Goal: Information Seeking & Learning: Learn about a topic

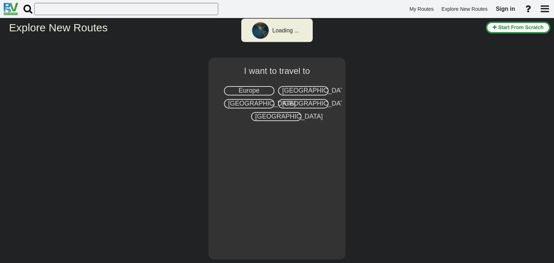
select select "number:2"
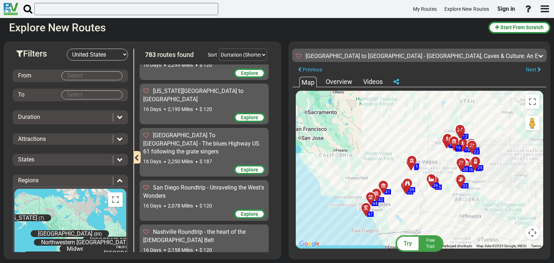
scroll to position [16556, 0]
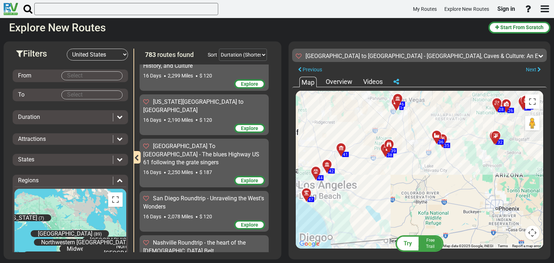
drag, startPoint x: 394, startPoint y: 163, endPoint x: 391, endPoint y: 117, distance: 46.6
click at [391, 117] on div "To activate drag with keyboard, press Alt + Enter. Once in keyboard drag state,…" at bounding box center [419, 170] width 247 height 158
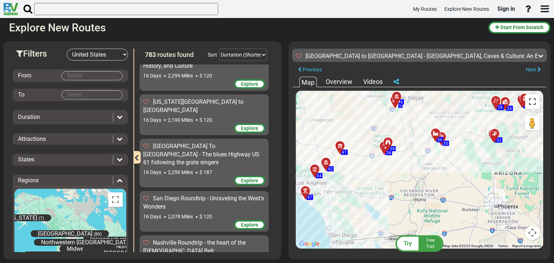
click at [534, 103] on button "Toggle fullscreen view" at bounding box center [532, 101] width 14 height 14
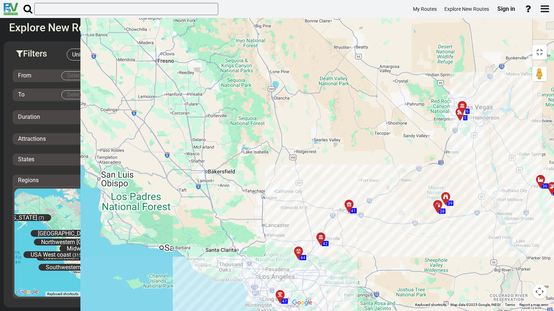
drag, startPoint x: 208, startPoint y: 149, endPoint x: 228, endPoint y: 247, distance: 99.7
click at [288, 247] on div "To activate drag with keyboard, press Alt + Enter. Once in keyboard drag state,…" at bounding box center [419, 174] width 262 height 266
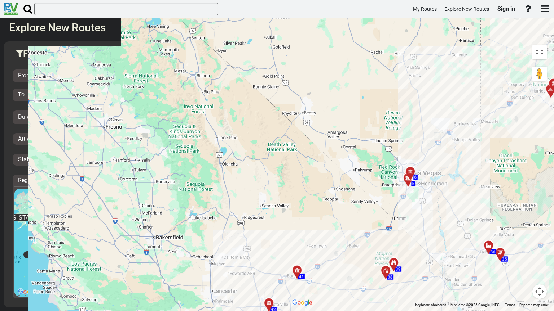
drag, startPoint x: 329, startPoint y: 145, endPoint x: 276, endPoint y: 211, distance: 84.4
click at [288, 211] on div "To activate drag with keyboard, press Alt + Enter. Once in keyboard drag state,…" at bounding box center [419, 174] width 262 height 266
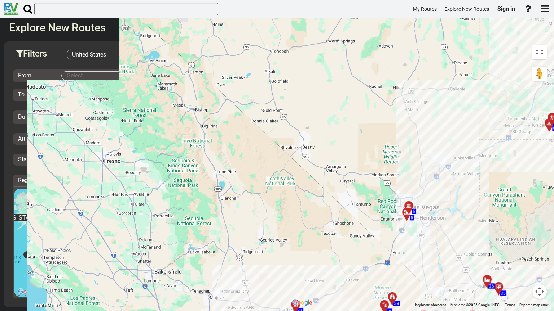
drag, startPoint x: 321, startPoint y: 118, endPoint x: 319, endPoint y: 155, distance: 37.2
click at [319, 155] on div "To activate drag with keyboard, press Alt + Enter. Once in keyboard drag state,…" at bounding box center [419, 174] width 262 height 266
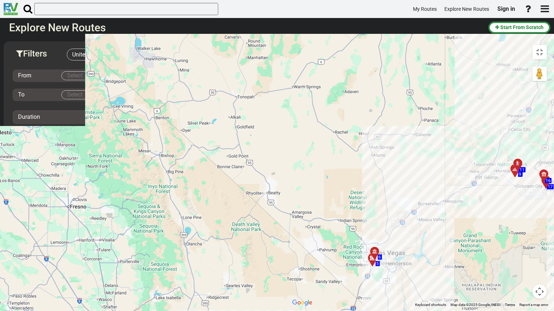
drag, startPoint x: 425, startPoint y: 108, endPoint x: 394, endPoint y: 150, distance: 52.3
click at [394, 150] on div "To activate drag with keyboard, press Alt + Enter. Once in keyboard drag state,…" at bounding box center [419, 174] width 262 height 266
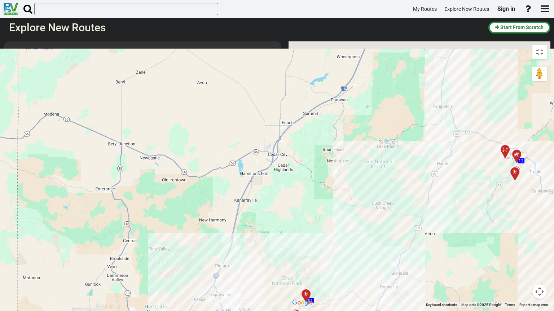
drag, startPoint x: 457, startPoint y: 92, endPoint x: 342, endPoint y: 153, distance: 129.8
click at [324, 166] on div "To activate drag with keyboard, press Alt + Enter. Once in keyboard drag state,…" at bounding box center [419, 174] width 262 height 266
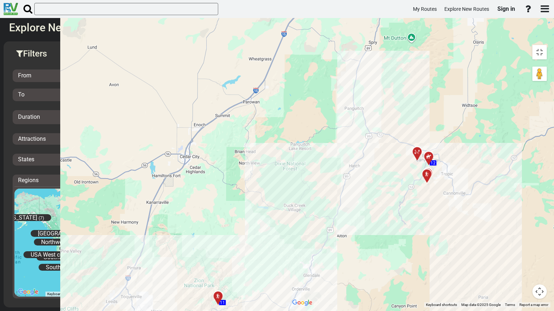
drag, startPoint x: 278, startPoint y: 150, endPoint x: 288, endPoint y: 144, distance: 11.0
click at [288, 149] on div "To activate drag with keyboard, press Alt + Enter. Once in keyboard drag state,…" at bounding box center [419, 174] width 262 height 266
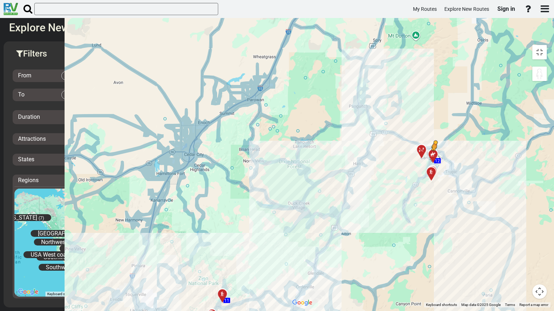
drag, startPoint x: 542, startPoint y: 35, endPoint x: 292, endPoint y: 140, distance: 271.6
click at [292, 140] on div "To activate drag with keyboard, press Alt + Enter. Once in keyboard drag state,…" at bounding box center [419, 174] width 262 height 266
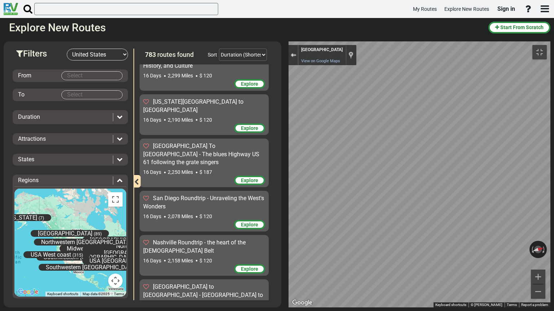
click at [288, 50] on button "Exit the Street View" at bounding box center [292, 55] width 9 height 10
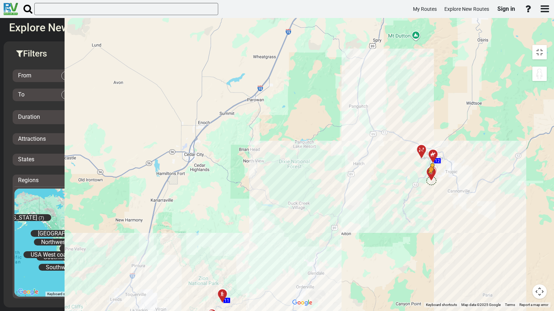
drag, startPoint x: 542, startPoint y: 35, endPoint x: 288, endPoint y: 162, distance: 283.6
click at [288, 162] on div "To activate drag with keyboard, press Alt + Enter. Once in keyboard drag state,…" at bounding box center [419, 174] width 262 height 266
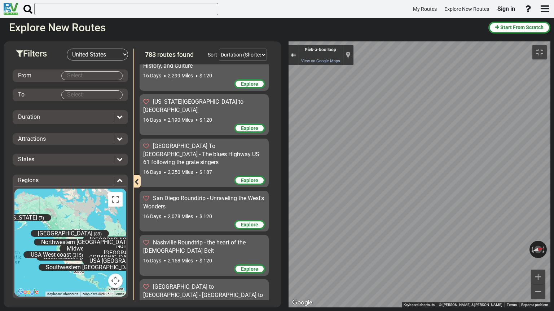
click at [288, 50] on button "Exit the Street View" at bounding box center [292, 55] width 9 height 10
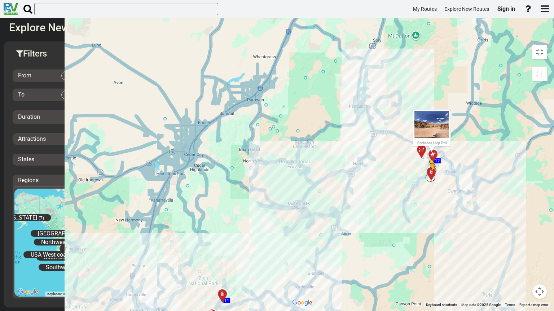
drag, startPoint x: 544, startPoint y: 36, endPoint x: 287, endPoint y: 159, distance: 284.4
click at [288, 159] on div "To activate drag with keyboard, press Alt + Enter. Once in keyboard drag state,…" at bounding box center [419, 174] width 262 height 266
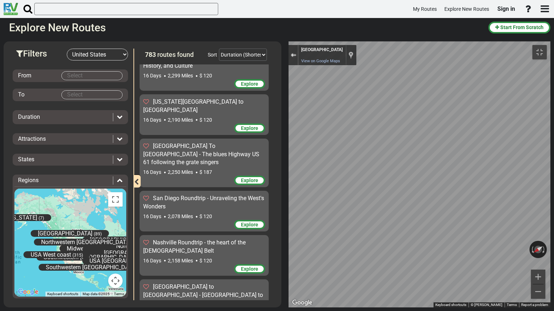
click at [291, 53] on div "Exit the Street View" at bounding box center [293, 55] width 5 height 4
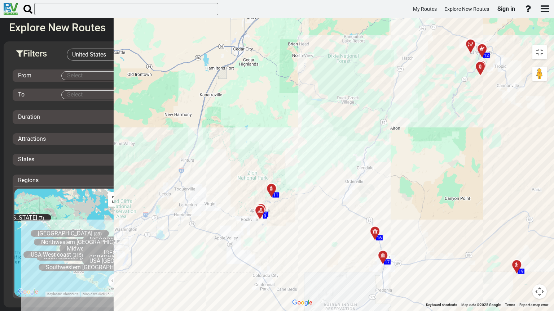
drag, startPoint x: 320, startPoint y: 184, endPoint x: 370, endPoint y: 78, distance: 117.9
click at [370, 78] on div "To activate drag with keyboard, press Alt + Enter. Once in keyboard drag state,…" at bounding box center [419, 174] width 262 height 266
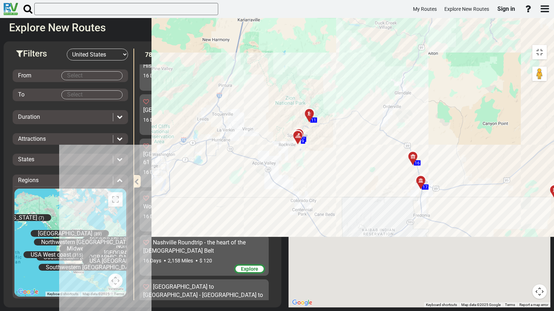
drag, startPoint x: 304, startPoint y: 119, endPoint x: 292, endPoint y: 81, distance: 39.8
click at [292, 81] on div "To activate drag with keyboard, press Alt + Enter. Once in keyboard drag state,…" at bounding box center [419, 174] width 262 height 266
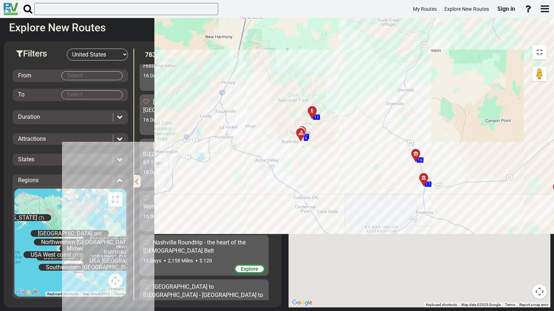
click at [288, 102] on div "To activate drag with keyboard, press Alt + Enter. Once in keyboard drag state,…" at bounding box center [419, 174] width 262 height 266
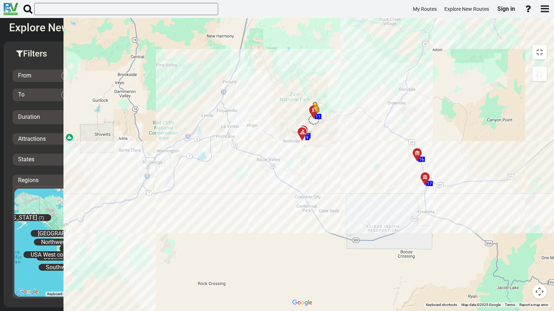
drag, startPoint x: 544, startPoint y: 36, endPoint x: 171, endPoint y: 101, distance: 378.6
click at [288, 101] on div "To activate drag with keyboard, press Alt + Enter. Once in keyboard drag state,…" at bounding box center [419, 174] width 262 height 266
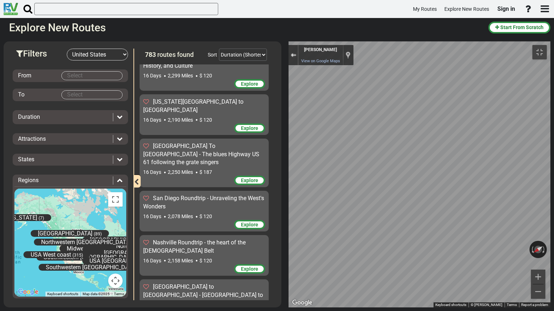
click at [291, 53] on div "Exit the Street View" at bounding box center [293, 55] width 5 height 4
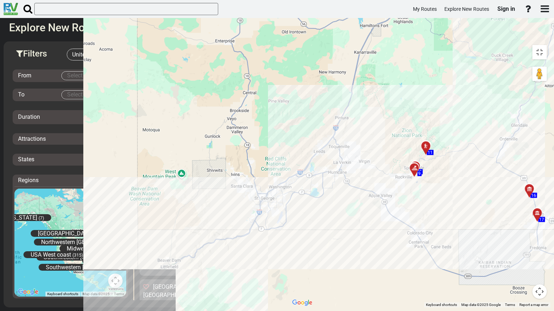
drag, startPoint x: 217, startPoint y: 87, endPoint x: 300, endPoint y: 104, distance: 85.1
click at [332, 123] on div "To activate drag with keyboard, press Alt + Enter. Once in keyboard drag state,…" at bounding box center [419, 174] width 262 height 266
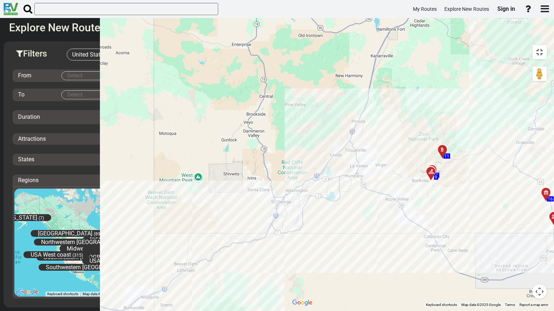
click at [543, 45] on button "Toggle fullscreen view" at bounding box center [539, 52] width 14 height 14
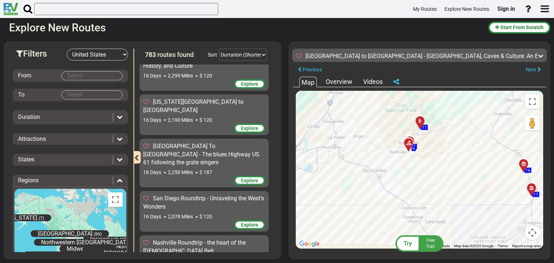
drag, startPoint x: 407, startPoint y: 147, endPoint x: 381, endPoint y: 131, distance: 29.8
click at [381, 131] on div "To activate drag with keyboard, press Alt + Enter. Once in keyboard drag state,…" at bounding box center [419, 170] width 247 height 158
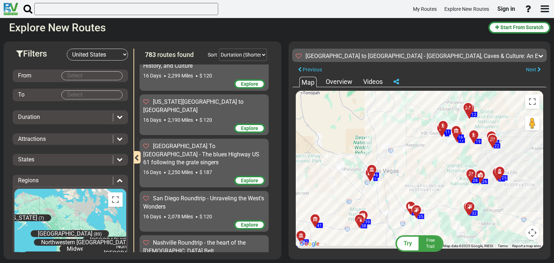
drag, startPoint x: 416, startPoint y: 191, endPoint x: 430, endPoint y: 136, distance: 56.6
click at [431, 136] on div "To activate drag with keyboard, press Alt + Enter. Once in keyboard drag state,…" at bounding box center [419, 170] width 247 height 158
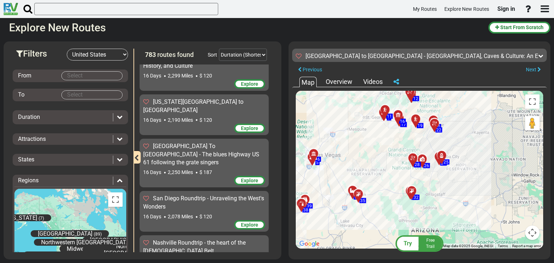
drag, startPoint x: 446, startPoint y: 162, endPoint x: 411, endPoint y: 169, distance: 35.3
click at [411, 169] on div "To activate drag with keyboard, press Alt + Enter. Once in keyboard drag state,…" at bounding box center [419, 170] width 247 height 158
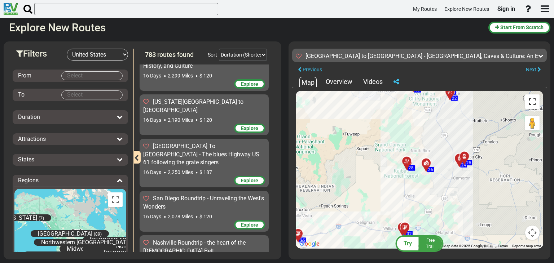
click at [534, 102] on button "Toggle fullscreen view" at bounding box center [532, 101] width 14 height 14
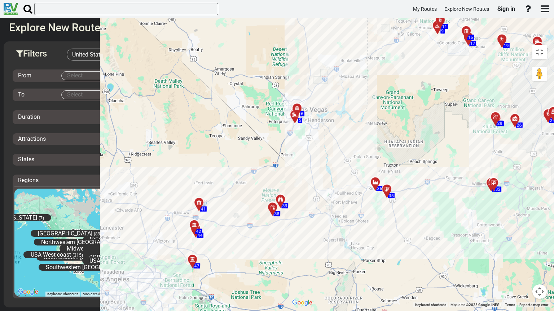
drag, startPoint x: 138, startPoint y: 161, endPoint x: 262, endPoint y: 97, distance: 139.8
click at [288, 97] on div "To activate drag with keyboard, press Alt + Enter. Once in keyboard drag state,…" at bounding box center [419, 174] width 262 height 266
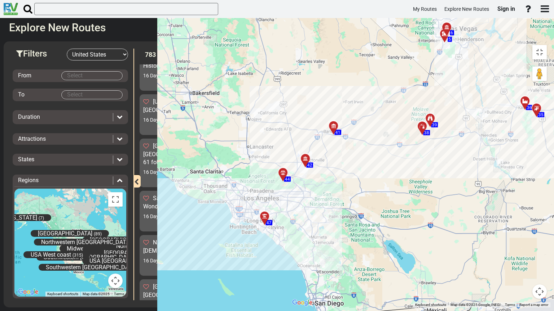
drag, startPoint x: 163, startPoint y: 155, endPoint x: 293, endPoint y: 81, distance: 149.5
click at [293, 81] on div "To activate drag with keyboard, press Alt + Enter. Once in keyboard drag state,…" at bounding box center [419, 174] width 262 height 266
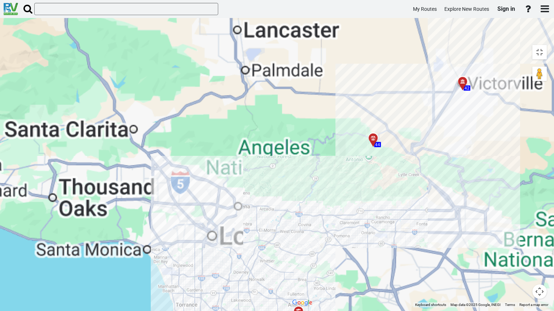
drag, startPoint x: 320, startPoint y: 98, endPoint x: 237, endPoint y: 158, distance: 102.5
click at [288, 158] on div "To activate drag with keyboard, press Alt + Enter. Once in keyboard drag state,…" at bounding box center [419, 174] width 262 height 266
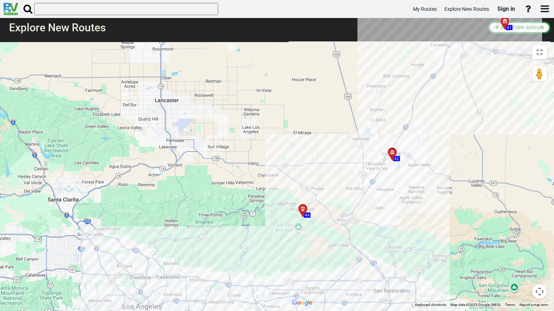
drag, startPoint x: 287, startPoint y: 106, endPoint x: 251, endPoint y: 166, distance: 70.0
click at [288, 170] on div "To activate drag with keyboard, press Alt + Enter. Once in keyboard drag state,…" at bounding box center [419, 174] width 262 height 266
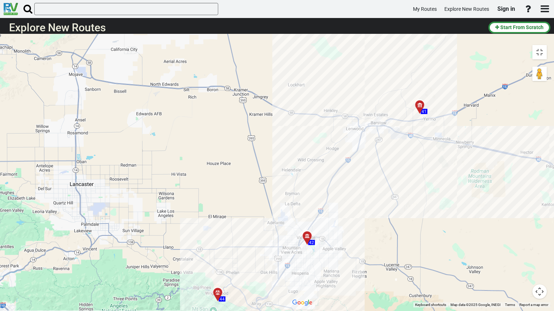
drag, startPoint x: 296, startPoint y: 102, endPoint x: 217, endPoint y: 170, distance: 104.5
click at [288, 170] on div "To activate drag with keyboard, press Alt + Enter. Once in keyboard drag state,…" at bounding box center [419, 174] width 262 height 266
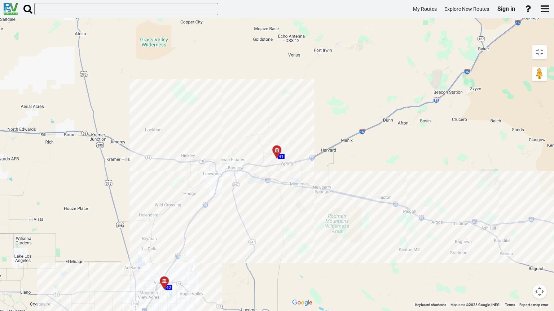
drag, startPoint x: 310, startPoint y: 104, endPoint x: 164, endPoint y: 149, distance: 152.3
click at [288, 153] on div "To activate drag with keyboard, press Alt + Enter. Once in keyboard drag state,…" at bounding box center [419, 174] width 262 height 266
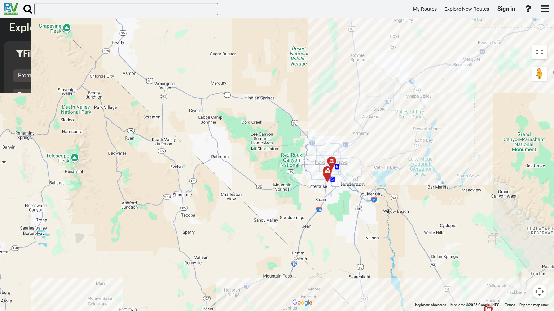
drag, startPoint x: 206, startPoint y: 144, endPoint x: 143, endPoint y: 247, distance: 119.9
click at [288, 263] on div "To activate drag with keyboard, press Alt + Enter. Once in keyboard drag state,…" at bounding box center [419, 174] width 262 height 266
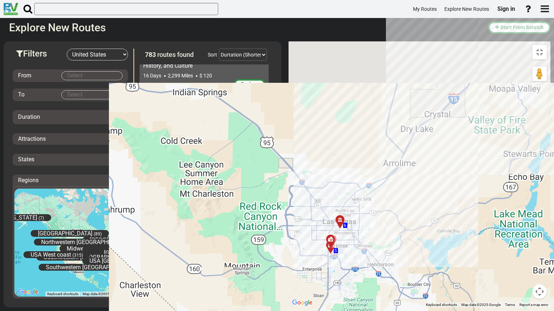
drag, startPoint x: 212, startPoint y: 165, endPoint x: 182, endPoint y: 257, distance: 97.5
click at [288, 260] on div "To activate drag with keyboard, press Alt + Enter. Once in keyboard drag state,…" at bounding box center [419, 174] width 262 height 266
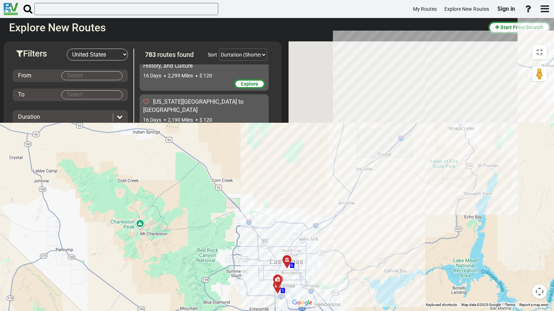
drag, startPoint x: 271, startPoint y: 159, endPoint x: 221, endPoint y: 195, distance: 61.1
click at [288, 195] on div "To activate drag with keyboard, press Alt + Enter. Once in keyboard drag state,…" at bounding box center [419, 174] width 262 height 266
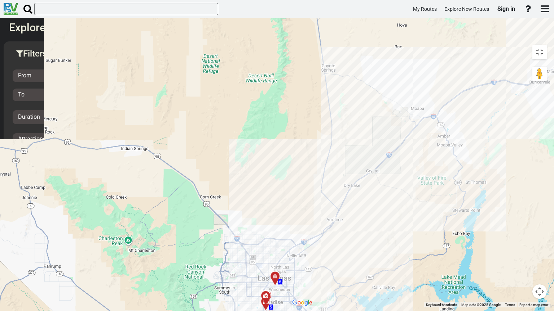
drag, startPoint x: 314, startPoint y: 118, endPoint x: 303, endPoint y: 133, distance: 18.6
click at [303, 133] on div "To activate drag with keyboard, press Alt + Enter. Once in keyboard drag state,…" at bounding box center [419, 174] width 262 height 266
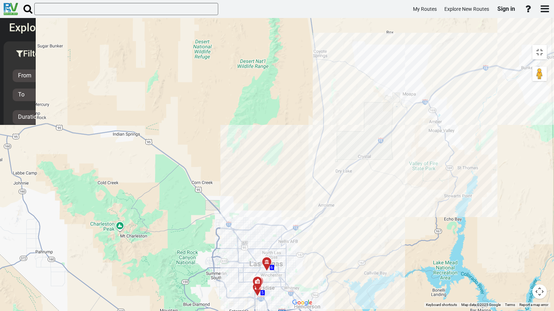
drag, startPoint x: 323, startPoint y: 208, endPoint x: 315, endPoint y: 190, distance: 19.5
click at [316, 189] on div "To activate drag with keyboard, press Alt + Enter. Once in keyboard drag state,…" at bounding box center [419, 174] width 262 height 266
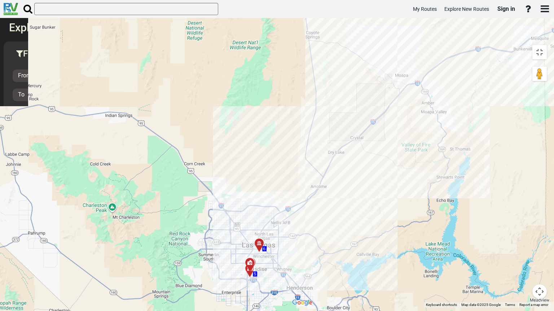
click at [299, 231] on div "To activate drag with keyboard, press Alt + Enter. Once in keyboard drag state,…" at bounding box center [419, 174] width 262 height 266
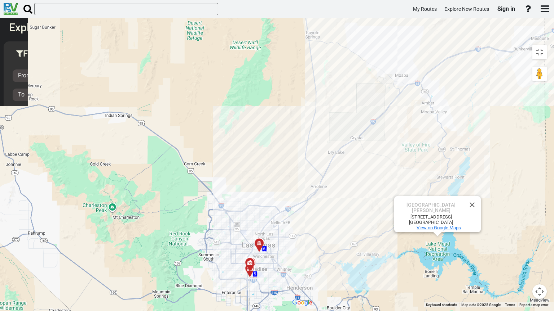
click at [416, 226] on span "View on Google Maps" at bounding box center [438, 228] width 44 height 5
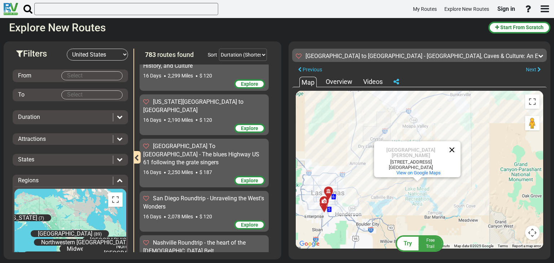
click at [453, 150] on button "Close" at bounding box center [451, 149] width 17 height 17
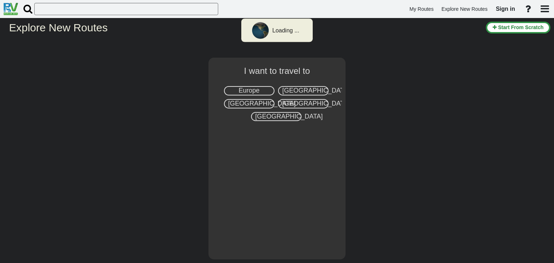
select select "number:2"
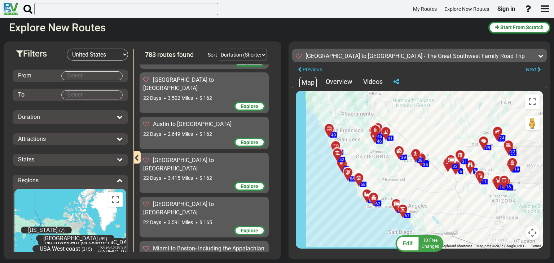
scroll to position [26894, 0]
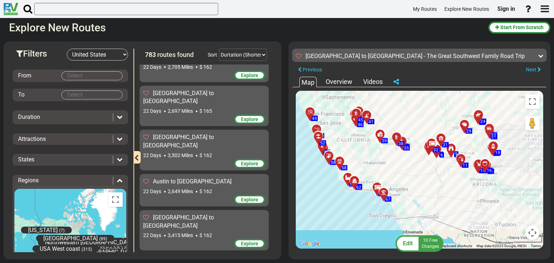
drag, startPoint x: 401, startPoint y: 184, endPoint x: 386, endPoint y: 168, distance: 22.2
click at [386, 168] on div "To activate drag with keyboard, press Alt + Enter. Once in keyboard drag state,…" at bounding box center [419, 170] width 247 height 158
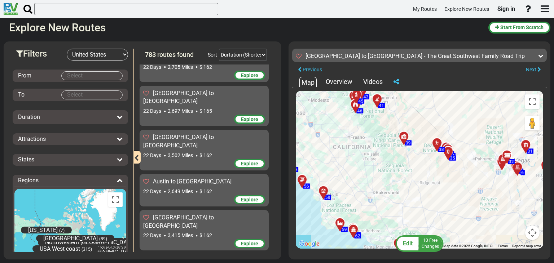
drag, startPoint x: 346, startPoint y: 149, endPoint x: 420, endPoint y: 199, distance: 89.5
click at [420, 199] on div "To activate drag with keyboard, press Alt + Enter. Once in keyboard drag state,…" at bounding box center [419, 170] width 247 height 158
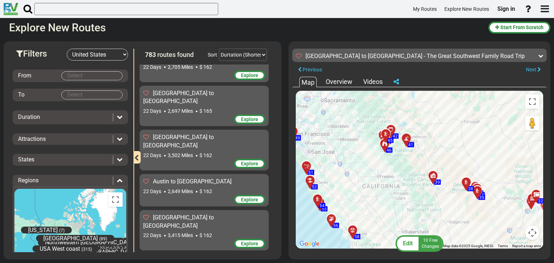
drag, startPoint x: 362, startPoint y: 142, endPoint x: 385, endPoint y: 177, distance: 41.7
click at [385, 177] on div "To activate drag with keyboard, press Alt + Enter. Once in keyboard drag state,…" at bounding box center [419, 170] width 247 height 158
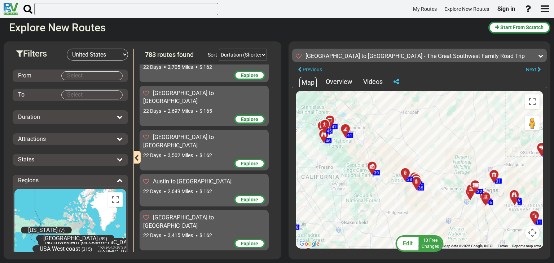
drag, startPoint x: 447, startPoint y: 184, endPoint x: 360, endPoint y: 169, distance: 88.1
click at [360, 169] on div "To activate drag with keyboard, press Alt + Enter. Once in keyboard drag state,…" at bounding box center [419, 170] width 247 height 158
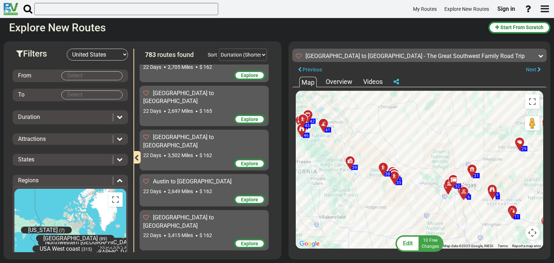
scroll to position [26858, 0]
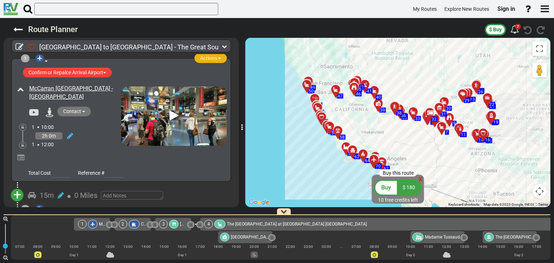
click at [205, 59] on span "Actions" at bounding box center [208, 58] width 17 height 6
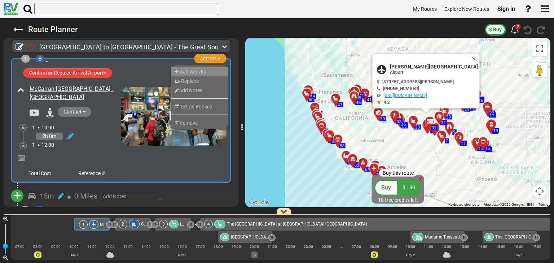
click at [191, 72] on span "Add Activity" at bounding box center [193, 72] width 27 height 6
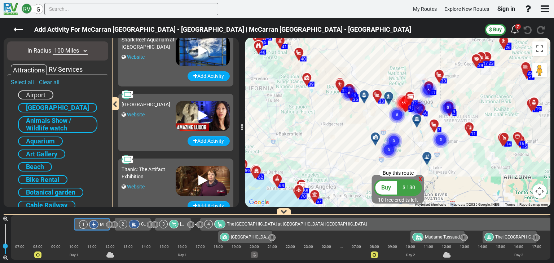
scroll to position [36, 0]
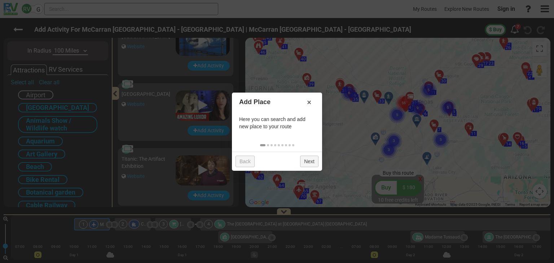
click at [308, 165] on link "Next" at bounding box center [309, 162] width 18 height 12
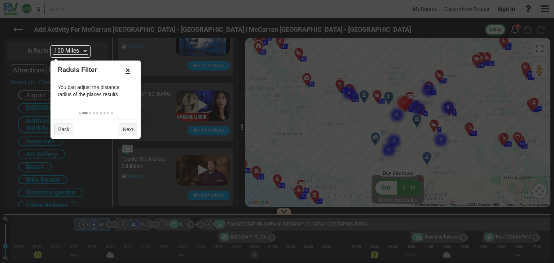
click at [127, 70] on link "×" at bounding box center [128, 70] width 12 height 12
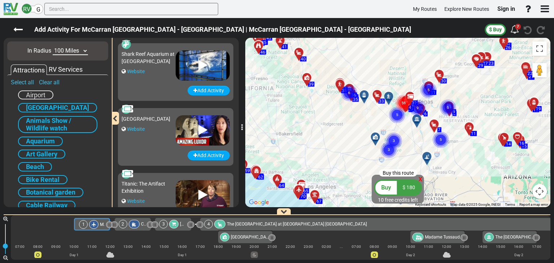
scroll to position [0, 0]
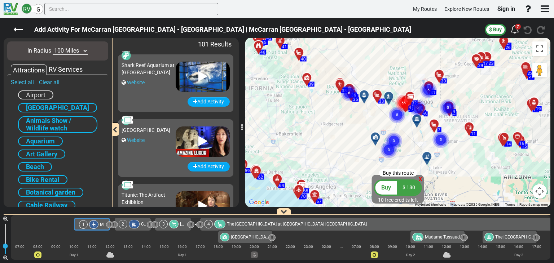
click at [72, 53] on select "10 Miles 50 Miles 100 Miles 250 Miles 500 Miles 1000 Miles" at bounding box center [70, 51] width 35 height 8
click at [53, 47] on select "10 Miles 50 Miles 100 Miles 250 Miles 500 Miles 1000 Miles" at bounding box center [70, 51] width 35 height 8
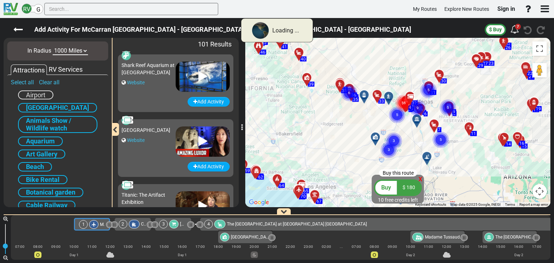
click at [81, 51] on select "10 Miles 50 Miles 100 Miles 250 Miles 500 Miles 1000 Miles" at bounding box center [70, 51] width 35 height 8
select select "number:10"
click at [53, 47] on select "10 Miles 50 Miles 100 Miles 250 Miles 500 Miles 1000 Miles" at bounding box center [70, 51] width 35 height 8
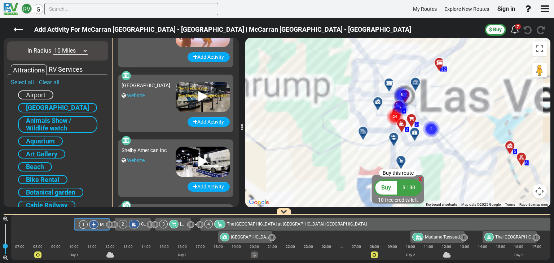
scroll to position [324, 0]
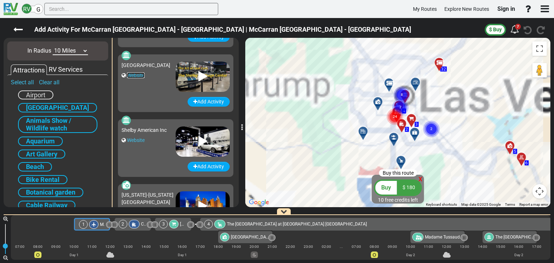
click at [136, 73] on link "Website" at bounding box center [136, 75] width 18 height 6
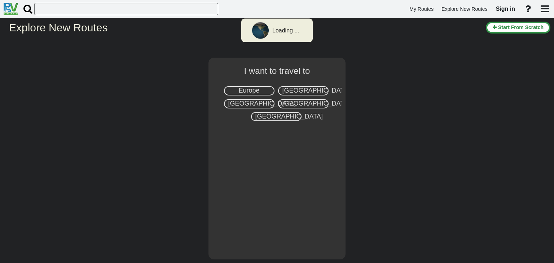
select select "number:2"
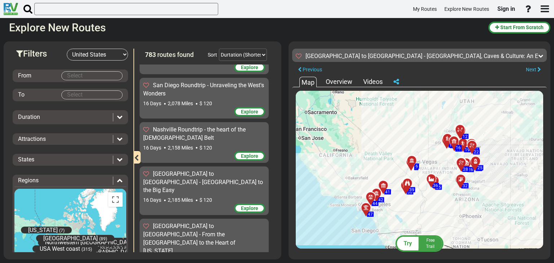
scroll to position [16628, 0]
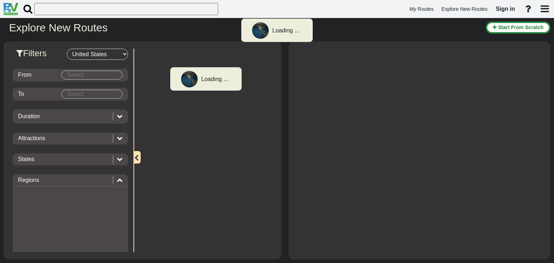
select select "number:2"
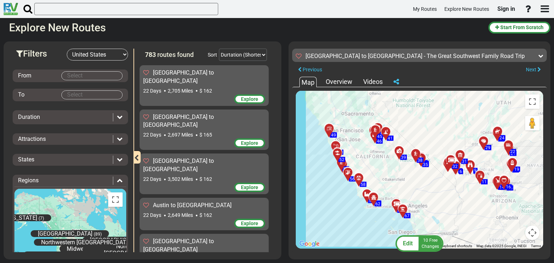
scroll to position [26858, 0]
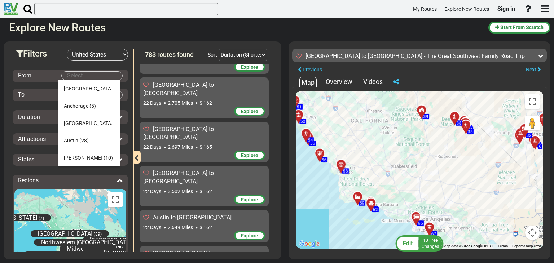
click at [78, 75] on body "My Routes Explore New Routes Sign in ×" at bounding box center [277, 131] width 554 height 263
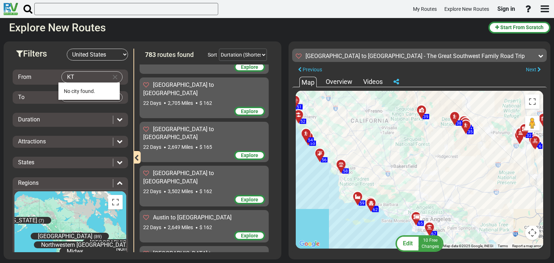
type input "K"
click at [86, 107] on span "Las Vegas" at bounding box center [75, 109] width 22 height 6
type input "Las Vegas"
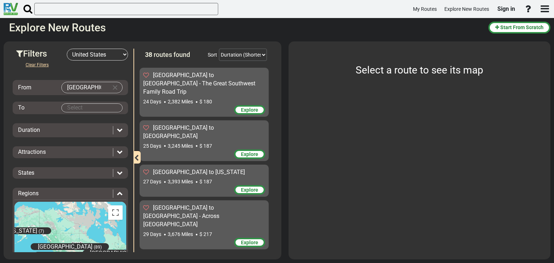
scroll to position [1324, 0]
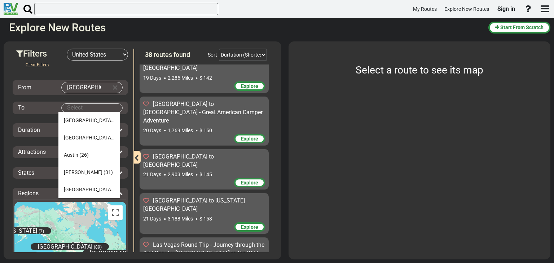
click at [79, 103] on body "My Routes Explore New Routes Sign in ×" at bounding box center [277, 131] width 554 height 263
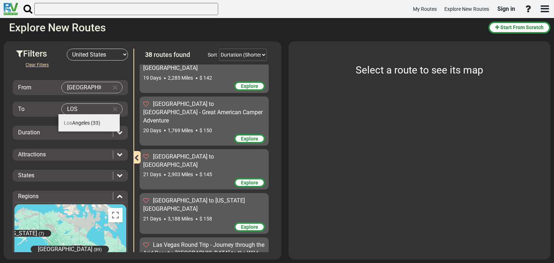
click at [77, 120] on span "Los Angeles" at bounding box center [77, 123] width 26 height 6
type input "Los Angeles"
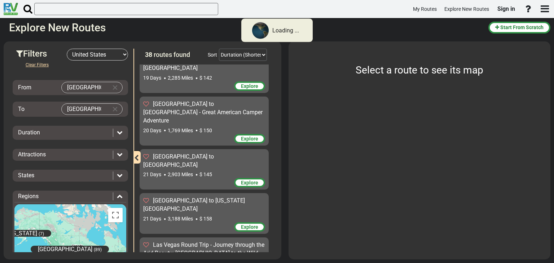
scroll to position [0, 0]
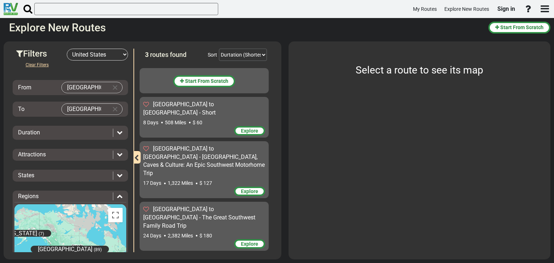
click at [73, 131] on div "Duration" at bounding box center [63, 133] width 91 height 8
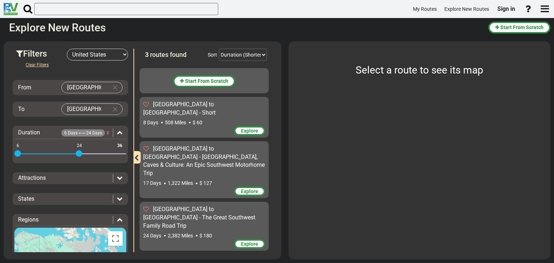
drag, startPoint x: 118, startPoint y: 155, endPoint x: 78, endPoint y: 155, distance: 39.3
click at [78, 155] on span at bounding box center [79, 153] width 6 height 6
click at [38, 177] on span "Attractions" at bounding box center [32, 177] width 28 height 7
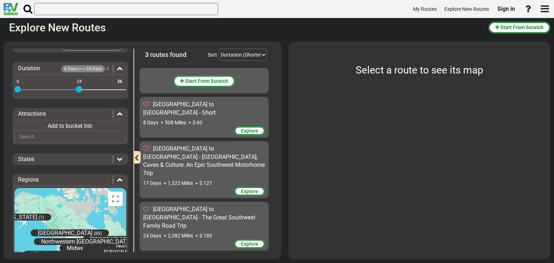
scroll to position [72, 0]
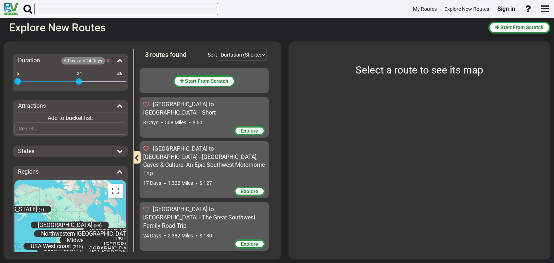
click at [85, 150] on div "States" at bounding box center [63, 151] width 91 height 8
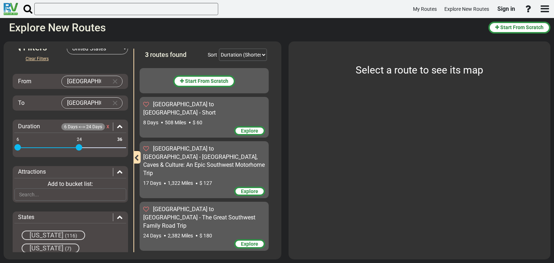
scroll to position [0, 0]
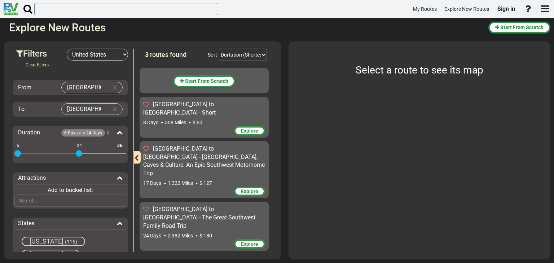
click at [185, 206] on span "[GEOGRAPHIC_DATA] to [GEOGRAPHIC_DATA] - The Great Southwest Family Road Trip" at bounding box center [199, 217] width 112 height 23
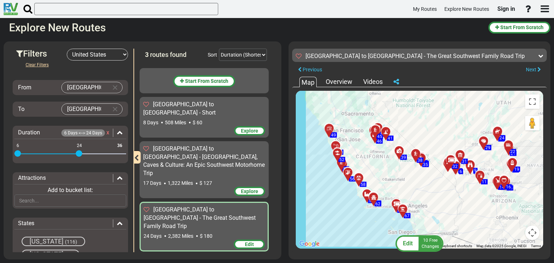
click at [336, 82] on div "Overview" at bounding box center [339, 81] width 30 height 9
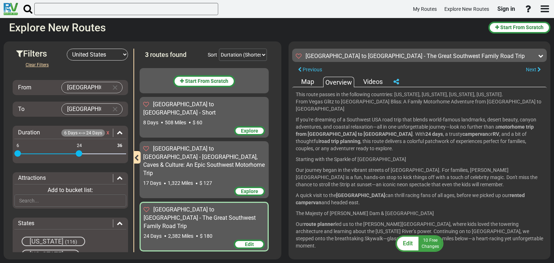
click at [372, 84] on div "Videos" at bounding box center [372, 81] width 23 height 9
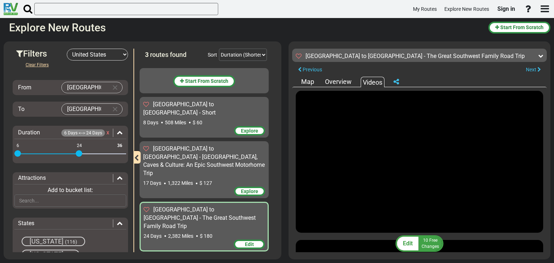
click at [299, 57] on icon at bounding box center [299, 56] width 6 height 6
click at [0, 0] on input "checkbox" at bounding box center [0, 0] width 0 height 0
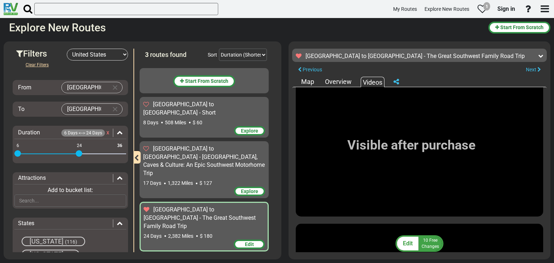
scroll to position [2992, 0]
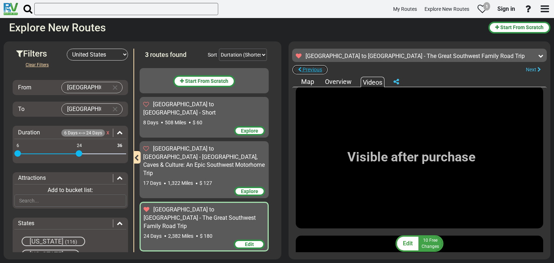
click at [319, 72] on span "Previous" at bounding box center [311, 70] width 19 height 6
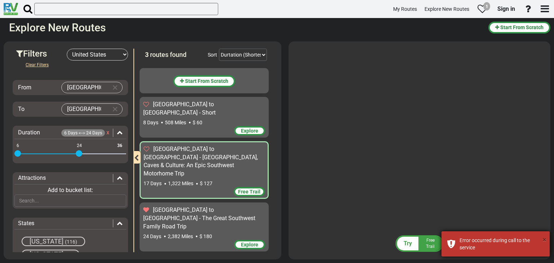
click at [543, 242] on button "×" at bounding box center [544, 240] width 4 height 10
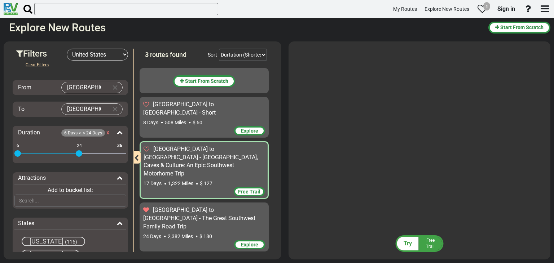
click at [213, 207] on span "[GEOGRAPHIC_DATA] to [GEOGRAPHIC_DATA] - The Great Southwest Family Road Trip" at bounding box center [199, 218] width 112 height 23
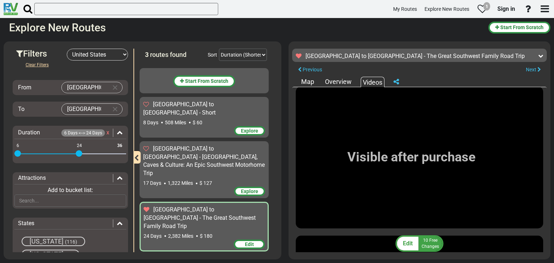
click at [310, 83] on div "Map" at bounding box center [307, 81] width 17 height 9
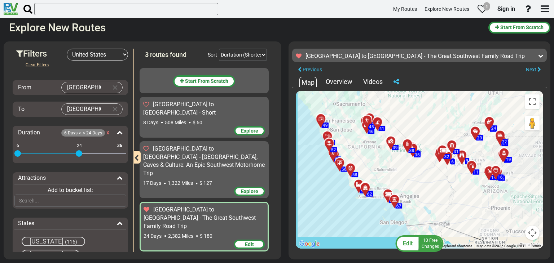
drag, startPoint x: 413, startPoint y: 165, endPoint x: 420, endPoint y: 161, distance: 8.4
click at [420, 161] on div "To activate drag with keyboard, press Alt + Enter. Once in keyboard drag state,…" at bounding box center [419, 170] width 247 height 158
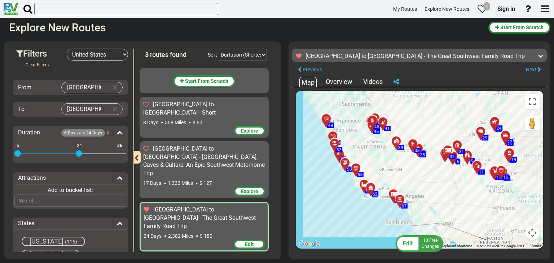
click at [164, 235] on span at bounding box center [165, 236] width 2 height 2
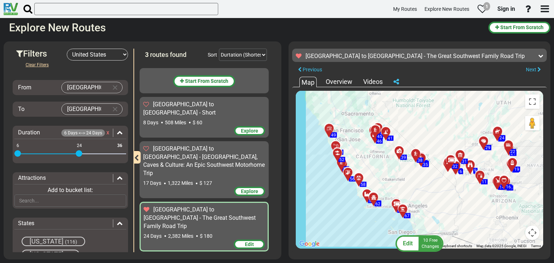
click at [329, 81] on div "Overview" at bounding box center [339, 81] width 30 height 9
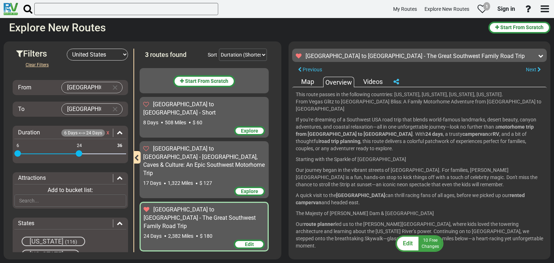
click at [309, 80] on div "Map" at bounding box center [307, 81] width 17 height 9
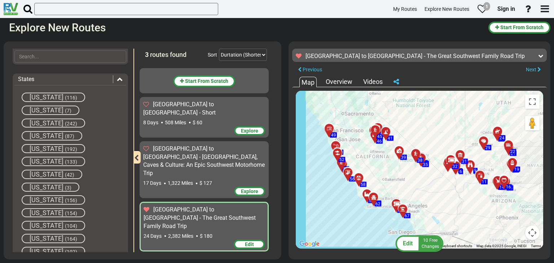
scroll to position [0, 0]
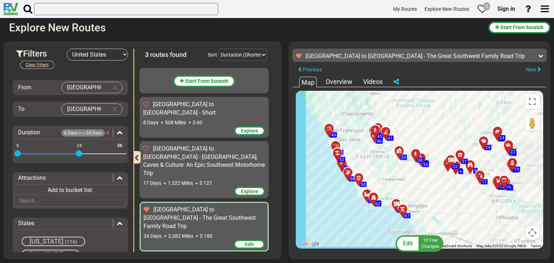
click at [41, 65] on button "Clear Filters" at bounding box center [37, 65] width 35 height 9
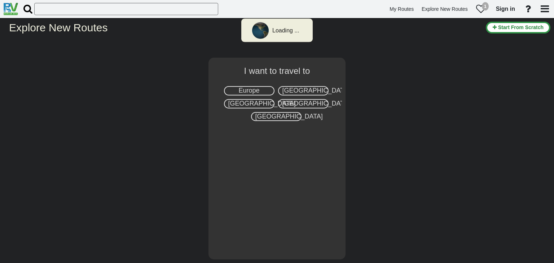
select select "number:2"
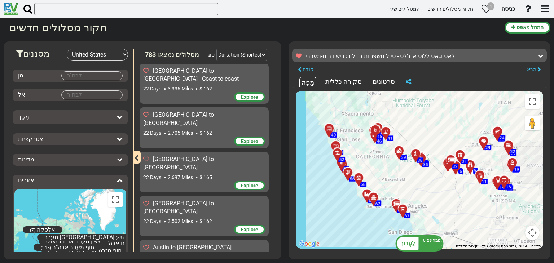
scroll to position [52, 0]
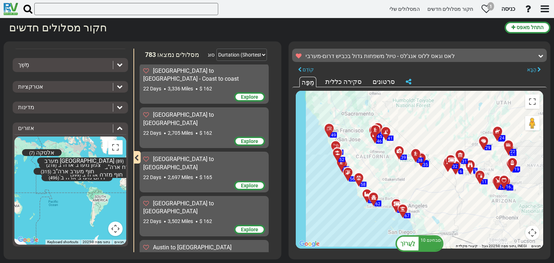
click at [210, 26] on h2 "חקור מסלולים חדשים" at bounding box center [254, 28] width 490 height 12
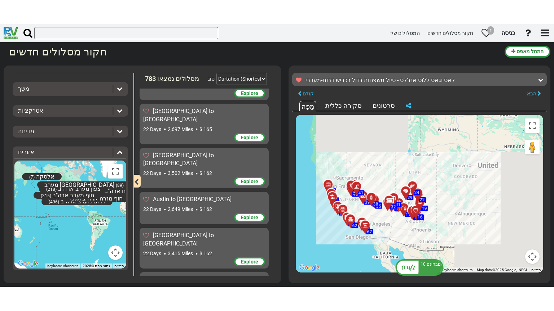
scroll to position [26776, 0]
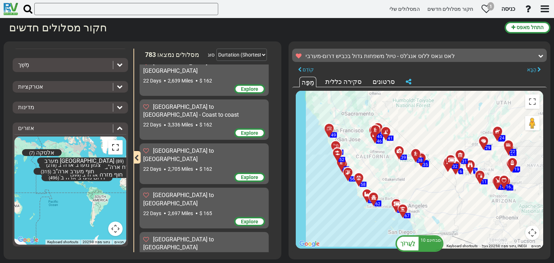
click at [110, 148] on button "הפעלה/כיבוי תצוגת מסך מלא" at bounding box center [115, 147] width 14 height 14
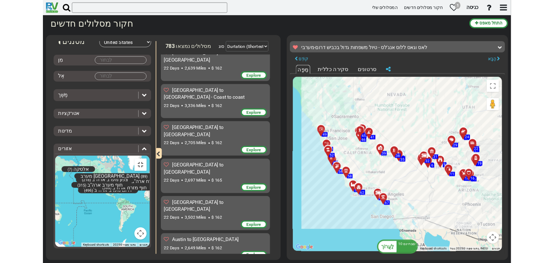
scroll to position [4, 0]
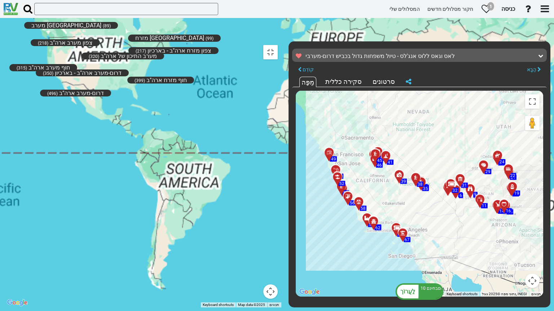
drag, startPoint x: 234, startPoint y: 97, endPoint x: 218, endPoint y: 118, distance: 25.7
click at [265, 196] on div "אלסקה (7) מזרח [GEOGRAPHIC_DATA] (99) מערב התיכון של ארה"ב (320) צפון מזרח ארה"…" at bounding box center [143, 174] width 278 height 266
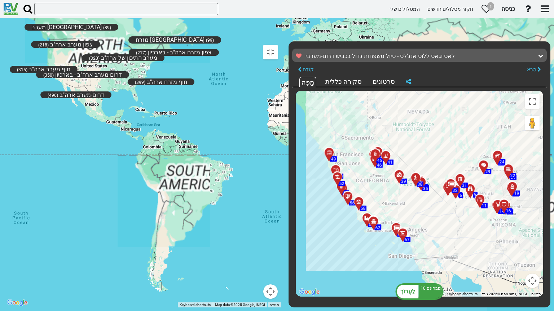
click at [234, 193] on div "אלסקה (7) מזרח [GEOGRAPHIC_DATA] (99) מערב התיכון של ארה"ב (320) צפון מזרח ארה"…" at bounding box center [143, 174] width 278 height 266
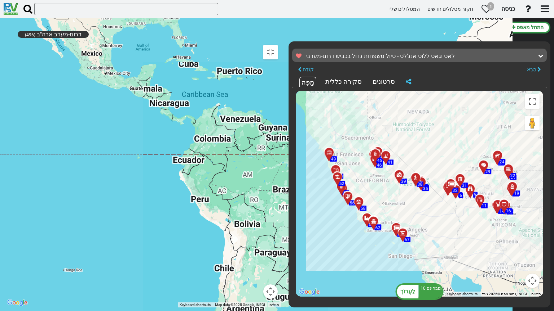
click at [245, 247] on div "אלסקה (7) מזרח [GEOGRAPHIC_DATA] (99) מערב התיכון של ארה"ב (320) צפון מזרח ארה"…" at bounding box center [143, 174] width 278 height 266
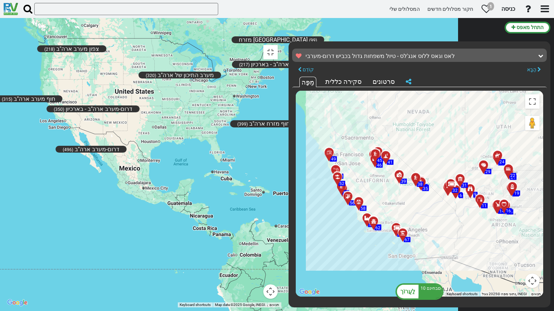
drag, startPoint x: 222, startPoint y: 186, endPoint x: 242, endPoint y: 247, distance: 64.4
click at [242, 247] on div "אלסקה (7) מזרח [GEOGRAPHIC_DATA] (99) מערב התיכון של ארה"ב (320) צפון מזרח ארה"…" at bounding box center [143, 174] width 278 height 266
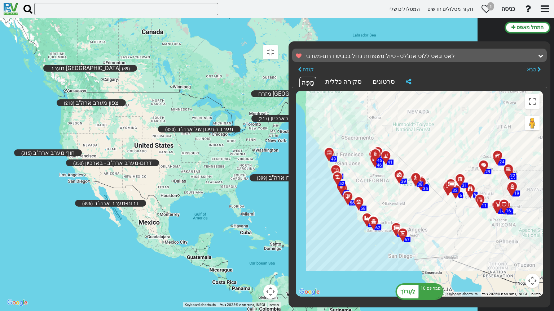
drag, startPoint x: 245, startPoint y: 167, endPoint x: 265, endPoint y: 221, distance: 57.5
click at [265, 221] on div "אלסקה (7) מזרח [GEOGRAPHIC_DATA] (99) מערב התיכון של ארה"ב (320) צפון מזרח ארה"…" at bounding box center [143, 174] width 278 height 266
click at [278, 45] on button "הפעלה/כיבוי תצוגת מסך מלא" at bounding box center [270, 52] width 14 height 14
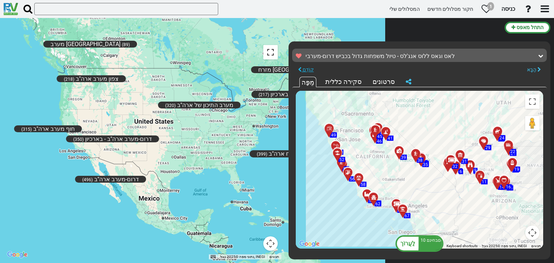
scroll to position [52, 0]
